Goal: Task Accomplishment & Management: Use online tool/utility

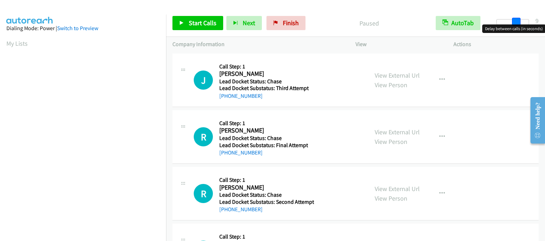
drag, startPoint x: 499, startPoint y: 20, endPoint x: 517, endPoint y: 22, distance: 18.6
click at [517, 22] on span at bounding box center [516, 22] width 9 height 9
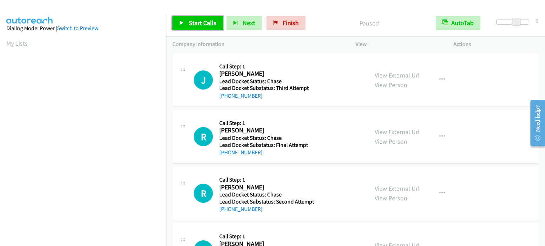
click at [190, 21] on span "Start Calls" at bounding box center [203, 23] width 28 height 8
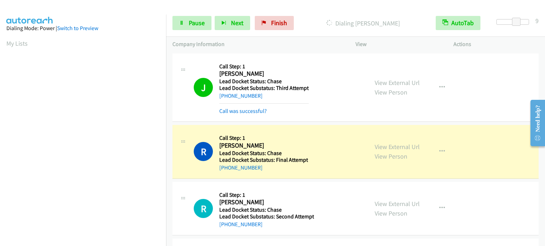
scroll to position [151, 0]
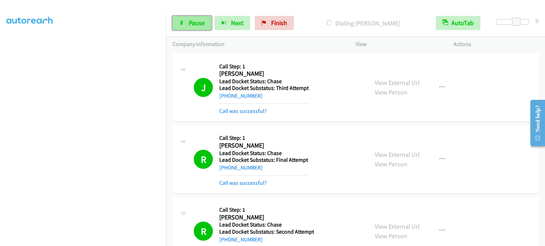
click at [190, 21] on span "Pause" at bounding box center [197, 23] width 16 height 8
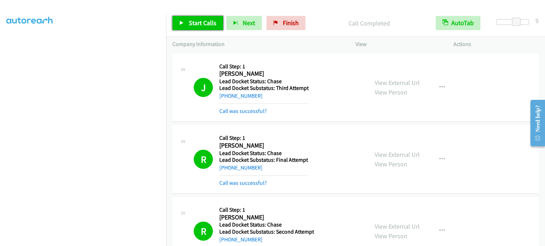
click at [198, 21] on span "Start Calls" at bounding box center [203, 23] width 28 height 8
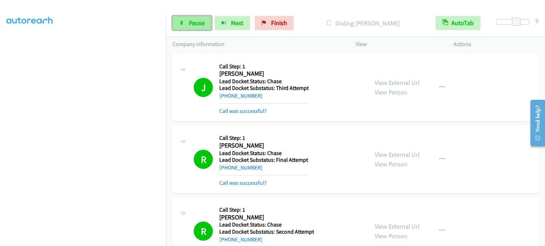
click at [202, 16] on link "Pause" at bounding box center [191, 23] width 39 height 14
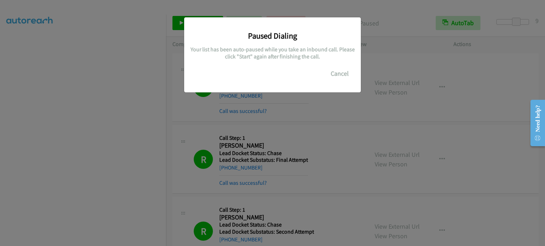
click at [78, 129] on div "Paused Dialing Your list has been auto-paused while you take an inbound call. P…" at bounding box center [272, 126] width 545 height 240
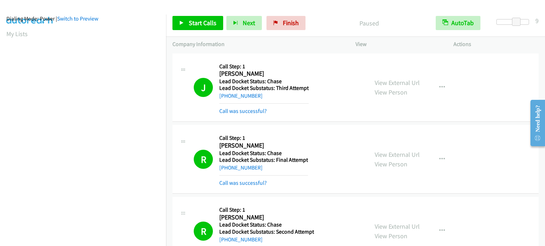
scroll to position [0, 0]
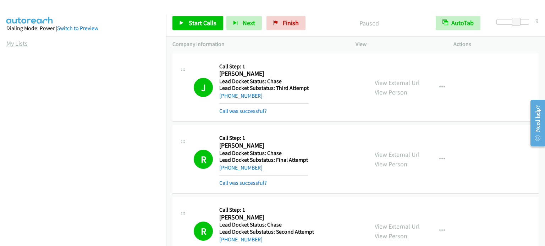
click at [21, 44] on link "My Lists" at bounding box center [16, 43] width 21 height 8
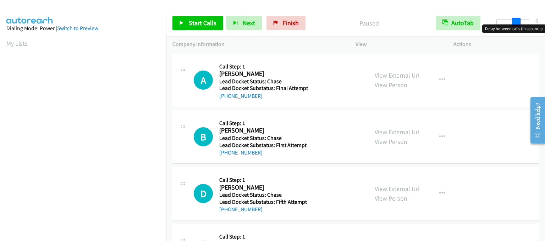
drag, startPoint x: 498, startPoint y: 21, endPoint x: 518, endPoint y: 24, distance: 19.8
click at [518, 24] on body "Start Calls Pause Next Finish Paused AutoTab AutoTab 9 Company Information Info…" at bounding box center [272, 17] width 545 height 34
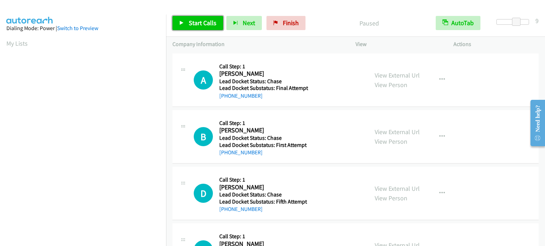
click at [211, 27] on link "Start Calls" at bounding box center [197, 23] width 51 height 14
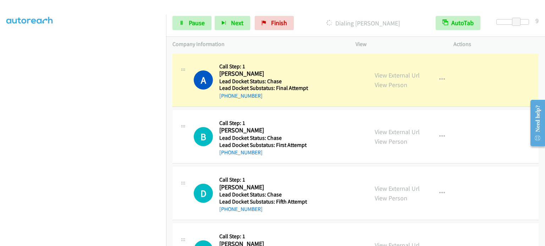
scroll to position [151, 0]
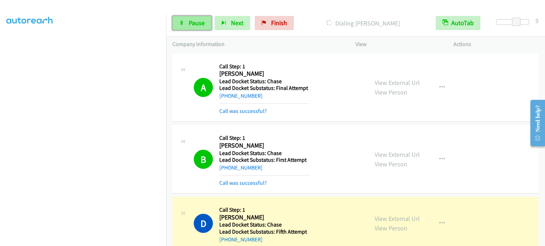
click at [200, 23] on span "Pause" at bounding box center [197, 23] width 16 height 8
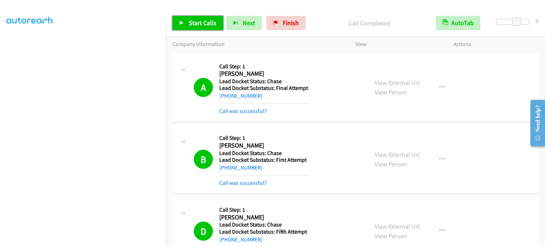
click at [194, 26] on span "Start Calls" at bounding box center [203, 23] width 28 height 8
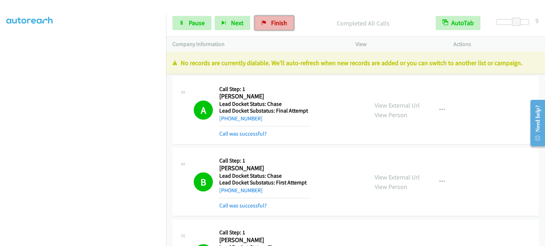
click at [271, 19] on span "Finish" at bounding box center [279, 23] width 16 height 8
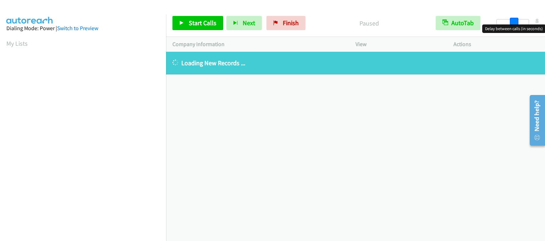
drag, startPoint x: 499, startPoint y: 22, endPoint x: 515, endPoint y: 22, distance: 16.7
click at [515, 22] on span at bounding box center [514, 22] width 9 height 9
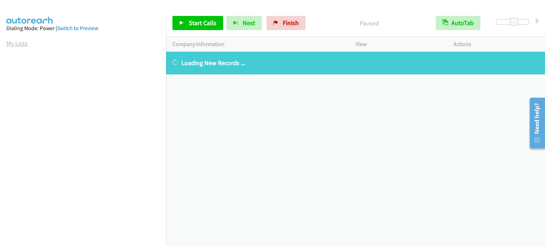
click at [10, 45] on link "My Lists" at bounding box center [16, 43] width 21 height 8
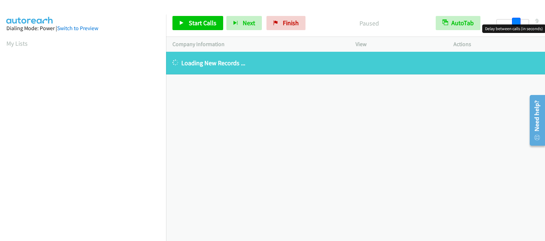
drag, startPoint x: 498, startPoint y: 20, endPoint x: 518, endPoint y: 21, distance: 20.2
click at [518, 21] on span at bounding box center [516, 22] width 9 height 9
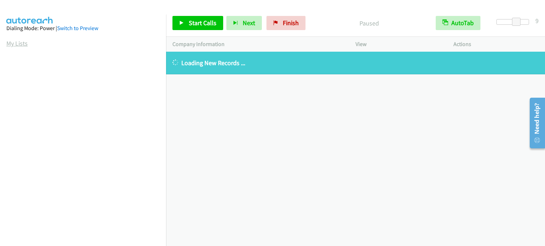
click at [13, 46] on link "My Lists" at bounding box center [16, 43] width 21 height 8
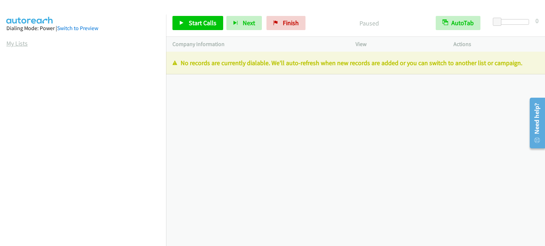
click at [13, 45] on link "My Lists" at bounding box center [16, 43] width 21 height 8
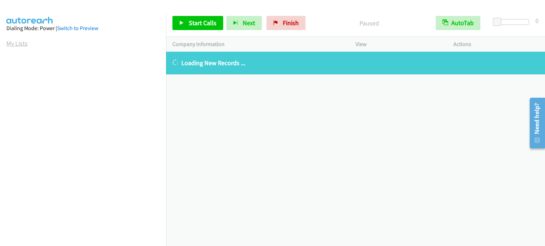
click at [7, 42] on link "My Lists" at bounding box center [16, 43] width 21 height 8
click at [10, 43] on link "My Lists" at bounding box center [16, 43] width 21 height 8
click at [516, 178] on div "+1 415-964-1034 Call failed - Please reload the list and try again The Callbar …" at bounding box center [355, 149] width 379 height 195
click at [20, 42] on link "My Lists" at bounding box center [16, 43] width 21 height 8
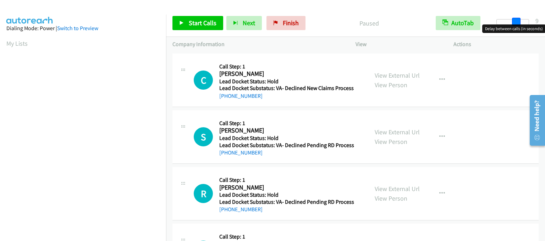
drag, startPoint x: 498, startPoint y: 22, endPoint x: 516, endPoint y: 22, distance: 18.4
click at [516, 22] on span at bounding box center [516, 22] width 9 height 9
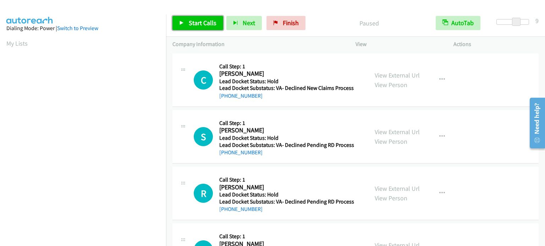
click at [193, 21] on span "Start Calls" at bounding box center [203, 23] width 28 height 8
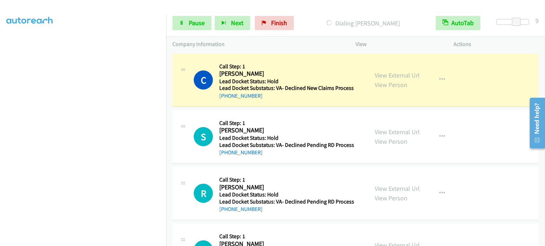
scroll to position [151, 0]
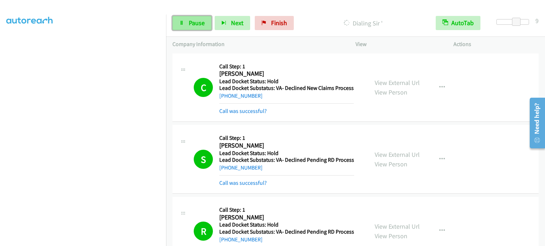
click at [199, 22] on span "Pause" at bounding box center [197, 23] width 16 height 8
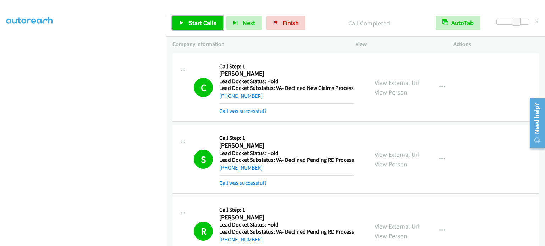
click at [206, 27] on link "Start Calls" at bounding box center [197, 23] width 51 height 14
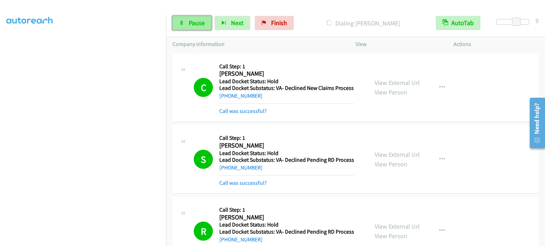
click at [193, 21] on span "Pause" at bounding box center [197, 23] width 16 height 8
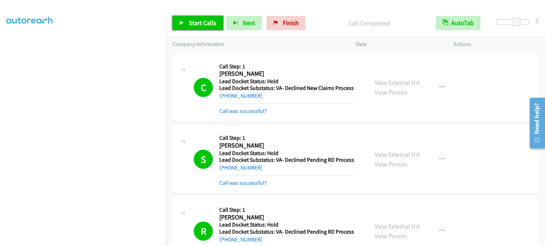
click at [200, 27] on link "Start Calls" at bounding box center [197, 23] width 51 height 14
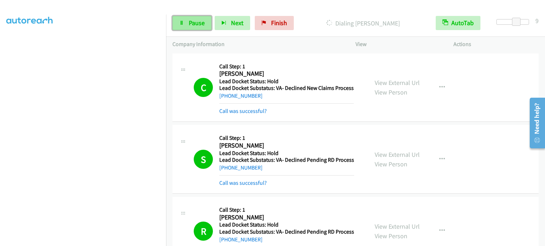
click at [195, 19] on span "Pause" at bounding box center [197, 23] width 16 height 8
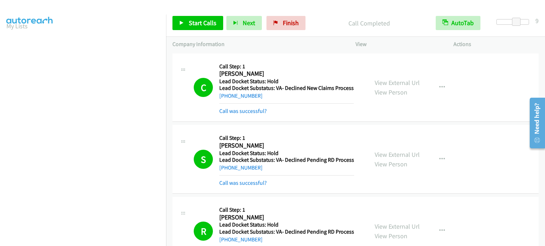
scroll to position [0, 0]
click at [23, 41] on link "My Lists" at bounding box center [16, 43] width 21 height 8
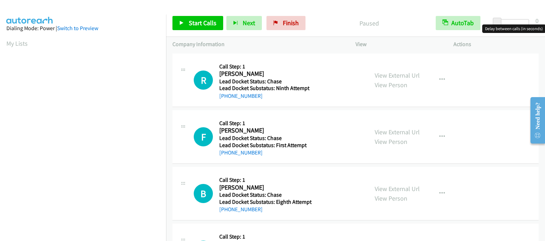
drag, startPoint x: 491, startPoint y: 21, endPoint x: 495, endPoint y: 21, distance: 3.9
click at [495, 21] on div at bounding box center [512, 24] width 45 height 11
drag, startPoint x: 499, startPoint y: 21, endPoint x: 515, endPoint y: 22, distance: 16.0
click at [515, 22] on span at bounding box center [516, 22] width 9 height 9
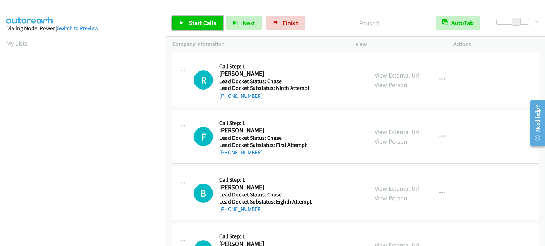
click at [192, 20] on span "Start Calls" at bounding box center [203, 23] width 28 height 8
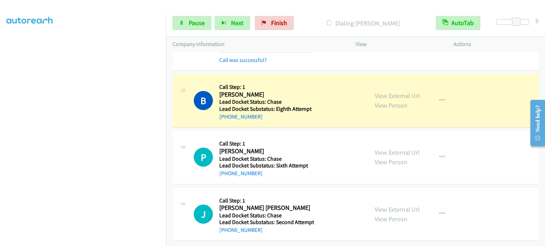
scroll to position [128, 0]
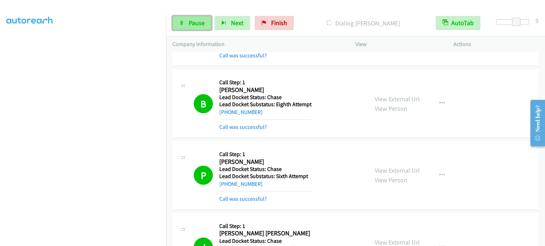
click at [203, 23] on span "Pause" at bounding box center [197, 23] width 16 height 8
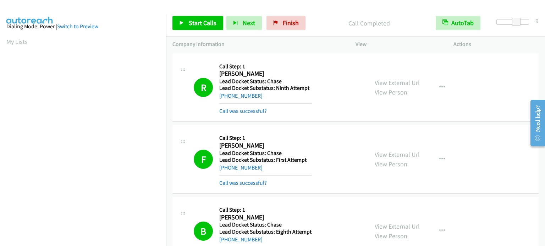
scroll to position [0, 0]
click at [4, 45] on aside "Dialing Mode: Power | Switch to Preview My Lists" at bounding box center [83, 211] width 166 height 393
click at [11, 45] on link "My Lists" at bounding box center [16, 43] width 21 height 8
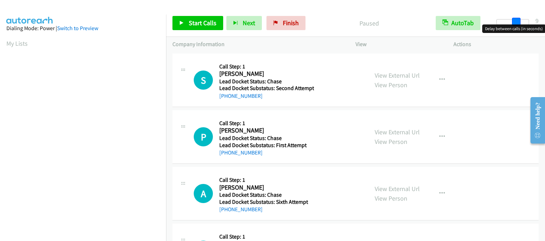
drag, startPoint x: 498, startPoint y: 21, endPoint x: 516, endPoint y: 22, distance: 18.5
click at [516, 22] on span at bounding box center [516, 22] width 9 height 9
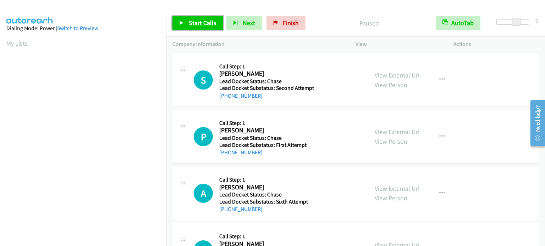
click at [193, 24] on span "Start Calls" at bounding box center [203, 23] width 28 height 8
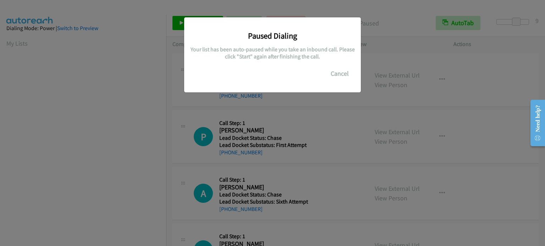
scroll to position [151, 0]
click at [132, 179] on div "Paused Dialing Your list has been auto-paused while you take an inbound call. P…" at bounding box center [272, 126] width 545 height 240
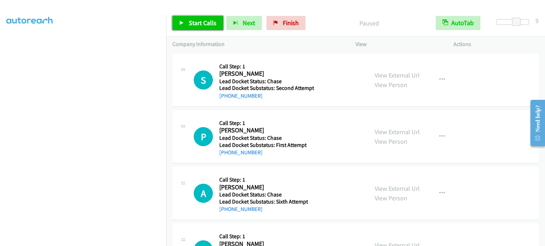
click at [200, 22] on span "Start Calls" at bounding box center [203, 23] width 28 height 8
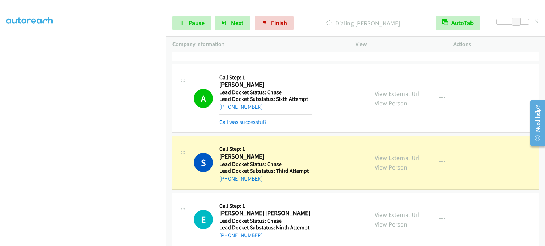
scroll to position [128, 0]
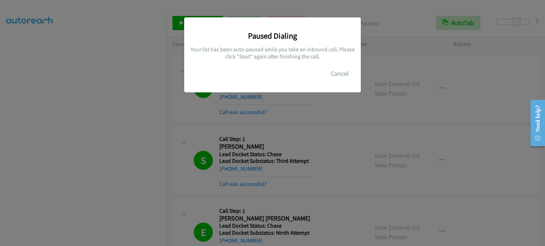
click at [137, 117] on div "Paused Dialing Your list has been auto-paused while you take an inbound call. P…" at bounding box center [272, 126] width 545 height 240
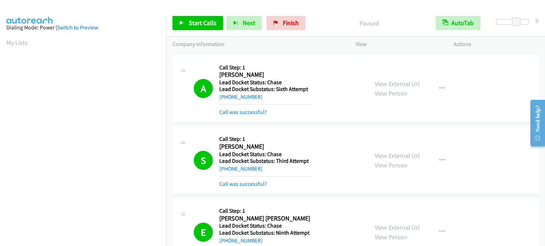
scroll to position [0, 0]
click at [196, 25] on span "Start Calls" at bounding box center [203, 23] width 28 height 8
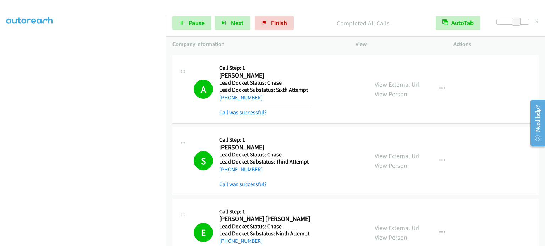
scroll to position [94, 0]
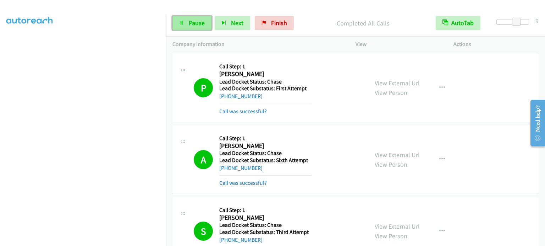
click at [196, 24] on span "Pause" at bounding box center [197, 23] width 16 height 8
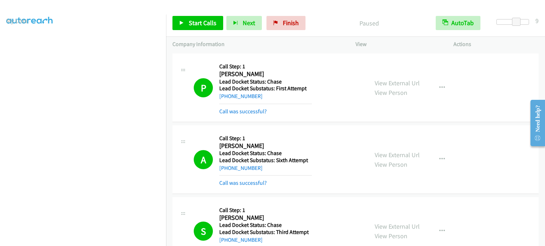
scroll to position [0, 0]
click at [17, 45] on link "My Lists" at bounding box center [16, 43] width 21 height 8
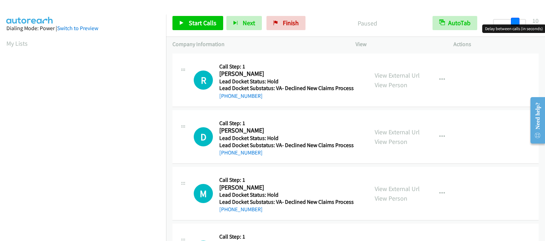
drag, startPoint x: 494, startPoint y: 22, endPoint x: 515, endPoint y: 23, distance: 21.0
click at [515, 23] on span at bounding box center [515, 22] width 9 height 9
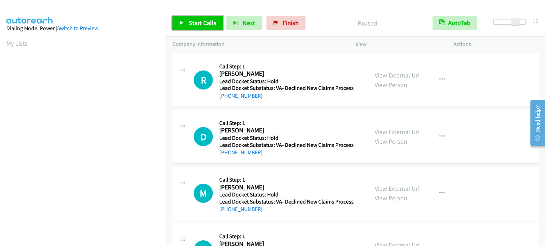
click at [200, 21] on span "Start Calls" at bounding box center [203, 23] width 28 height 8
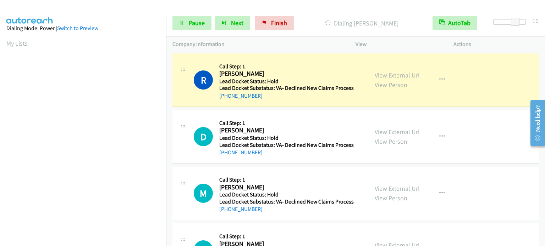
scroll to position [151, 0]
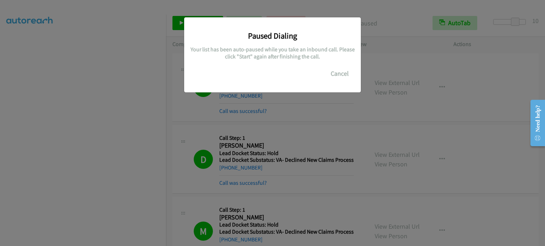
drag, startPoint x: 129, startPoint y: 187, endPoint x: 131, endPoint y: 173, distance: 13.6
click at [131, 184] on div "Paused Dialing Your list has been auto-paused while you take an inbound call. P…" at bounding box center [272, 126] width 545 height 240
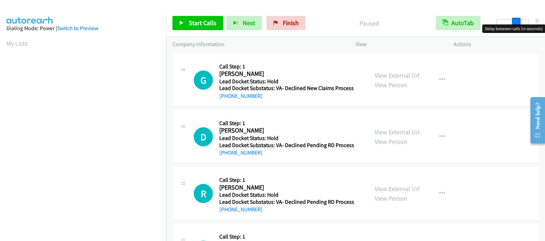
drag, startPoint x: 498, startPoint y: 20, endPoint x: 517, endPoint y: 22, distance: 19.3
click at [517, 22] on span at bounding box center [516, 22] width 9 height 9
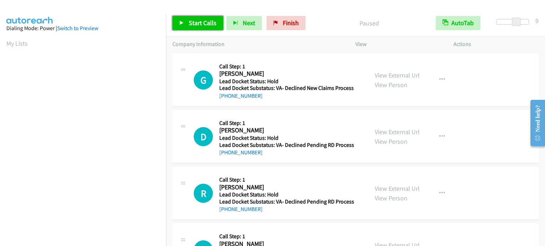
click at [210, 28] on link "Start Calls" at bounding box center [197, 23] width 51 height 14
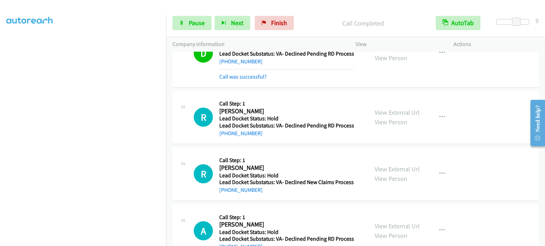
scroll to position [113, 0]
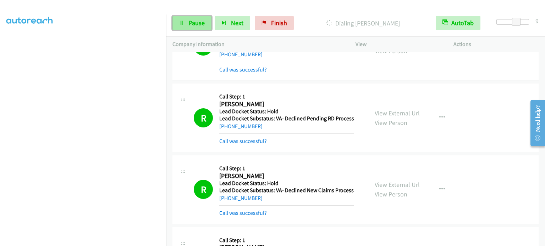
click at [194, 20] on span "Pause" at bounding box center [197, 23] width 16 height 8
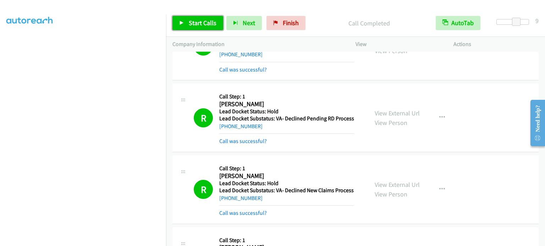
click at [204, 26] on span "Start Calls" at bounding box center [203, 23] width 28 height 8
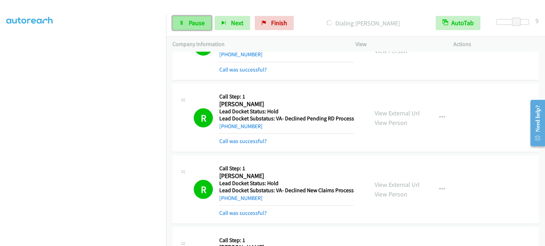
click at [199, 28] on link "Pause" at bounding box center [191, 23] width 39 height 14
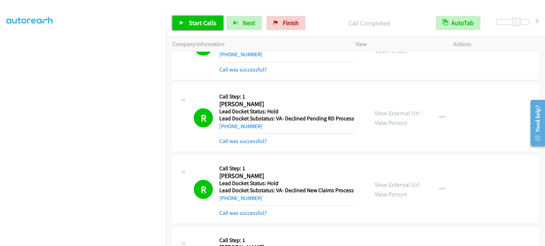
click at [211, 20] on span "Start Calls" at bounding box center [203, 23] width 28 height 8
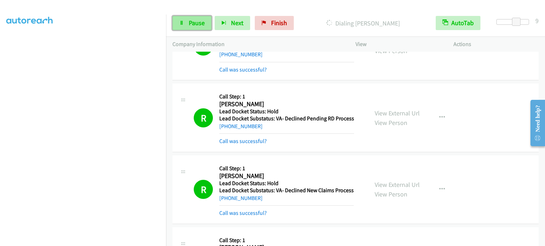
click at [181, 23] on icon at bounding box center [181, 23] width 5 height 5
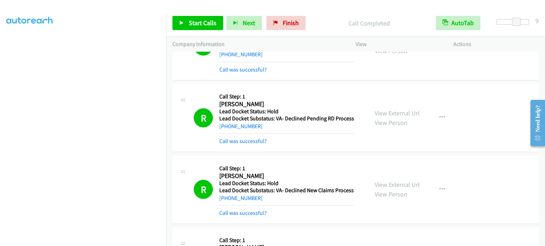
click at [134, 243] on aside "Dialing Mode: Power | Switch to Preview My Lists" at bounding box center [83, 64] width 166 height 393
click at [190, 23] on span "Start Calls" at bounding box center [203, 23] width 28 height 8
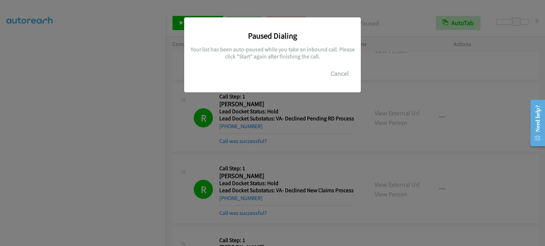
click at [64, 170] on div "Paused Dialing Your list has been auto-paused while you take an inbound call. P…" at bounding box center [272, 126] width 545 height 240
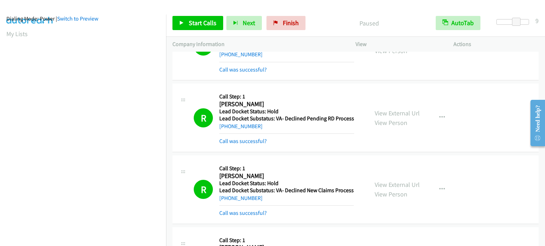
scroll to position [0, 0]
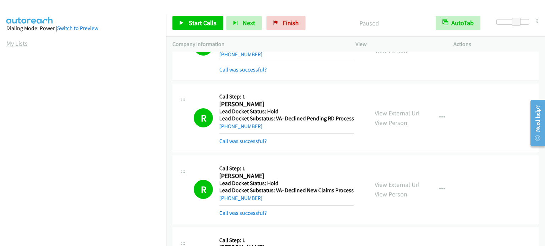
click at [20, 44] on link "My Lists" at bounding box center [16, 43] width 21 height 8
